Goal: Information Seeking & Learning: Learn about a topic

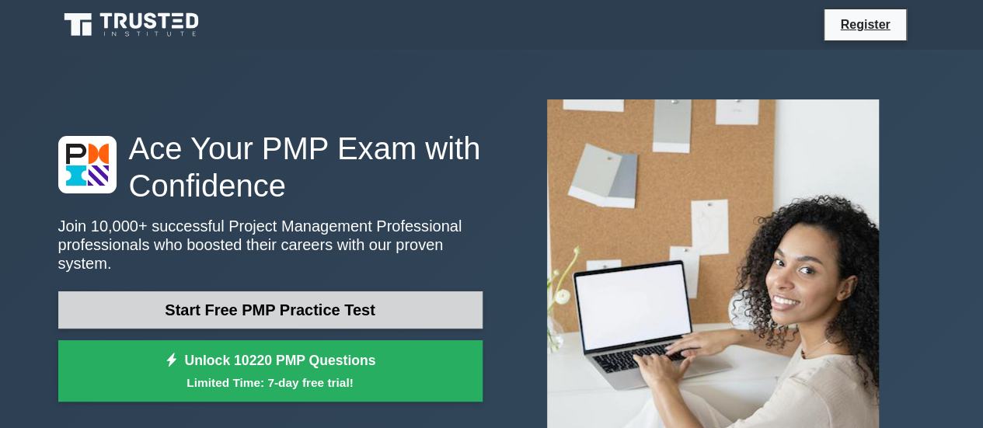
click at [348, 295] on link "Start Free PMP Practice Test" at bounding box center [270, 309] width 424 height 37
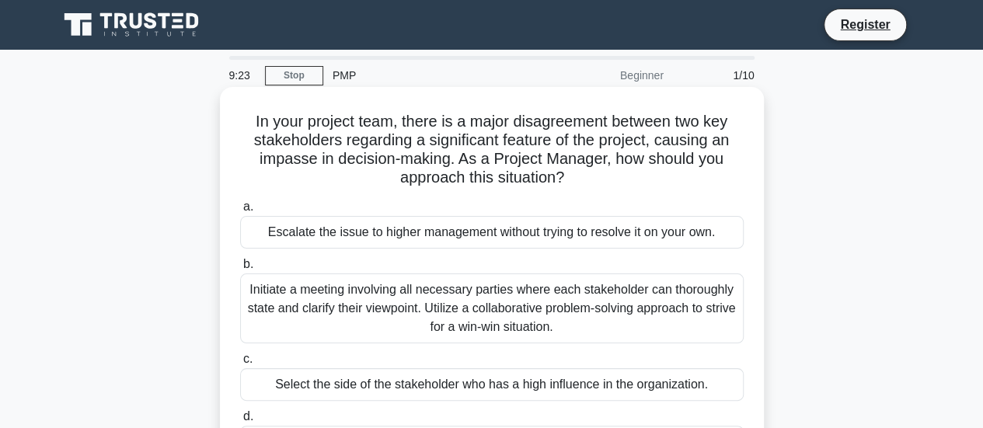
scroll to position [155, 0]
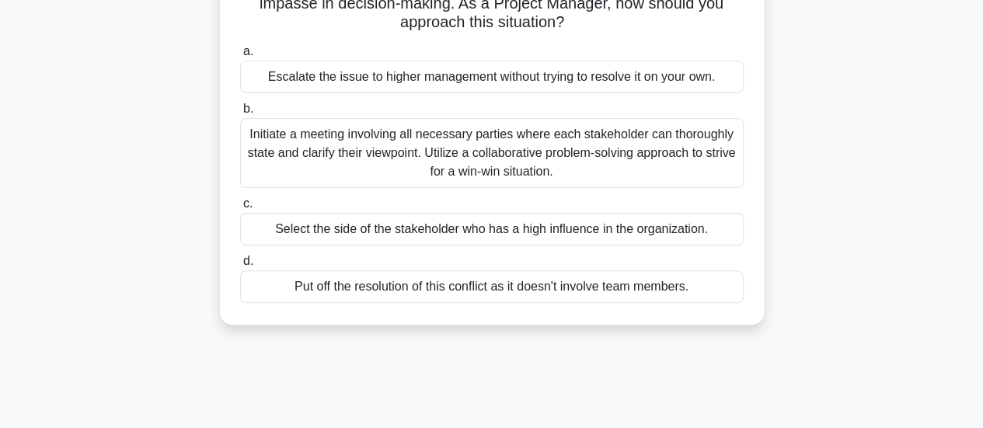
click at [458, 163] on div "Initiate a meeting involving all necessary parties where each stakeholder can t…" at bounding box center [491, 153] width 503 height 70
click at [240, 114] on input "b. Initiate a meeting involving all necessary parties where each stakeholder ca…" at bounding box center [240, 109] width 0 height 10
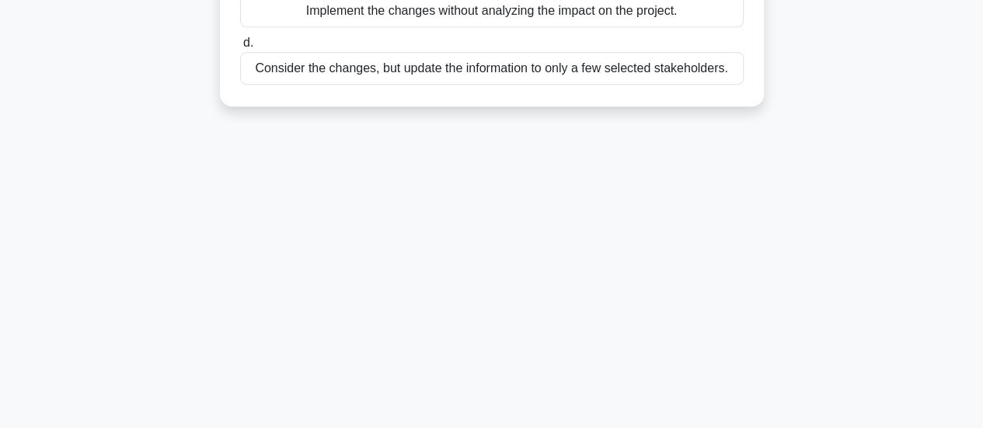
scroll to position [0, 0]
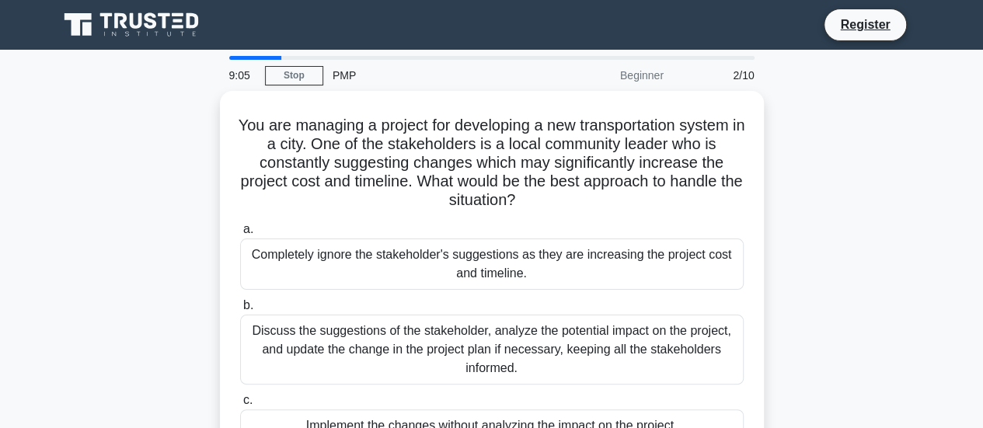
click at [344, 76] on div "PMP" at bounding box center [430, 75] width 214 height 31
click at [303, 82] on link "Stop" at bounding box center [294, 75] width 58 height 19
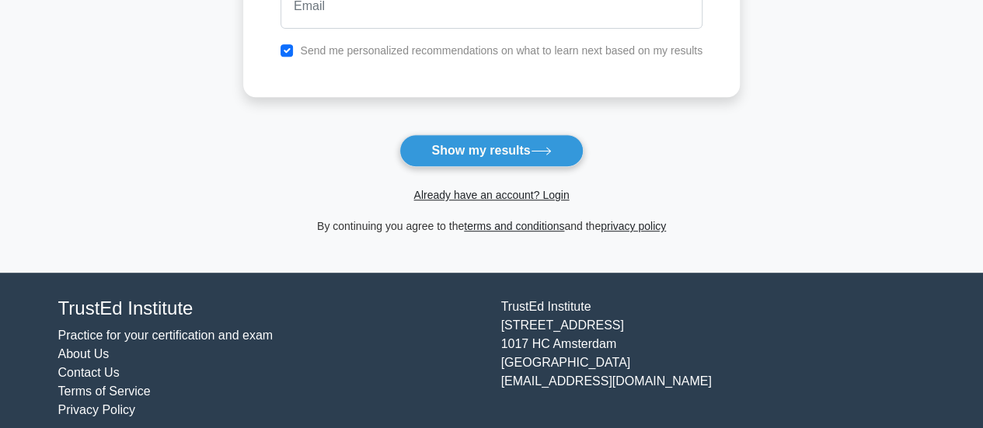
scroll to position [350, 0]
